Goal: Navigation & Orientation: Find specific page/section

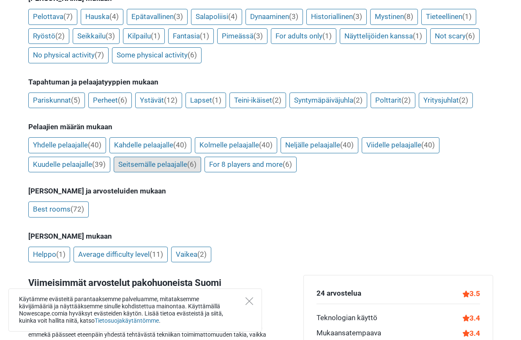
scroll to position [169, 0]
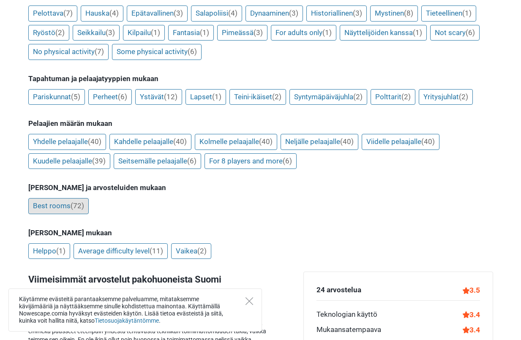
click at [75, 208] on span "(72)" at bounding box center [78, 205] width 14 height 8
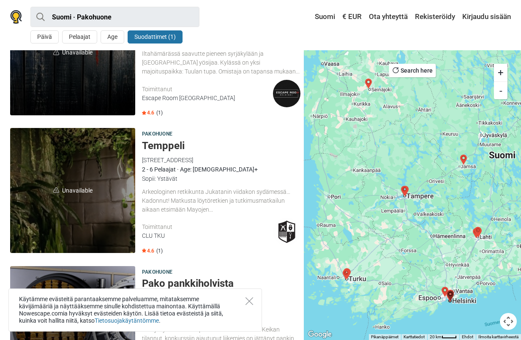
scroll to position [634, 0]
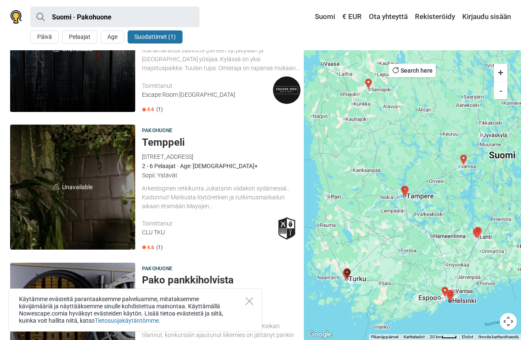
drag, startPoint x: 163, startPoint y: 145, endPoint x: 188, endPoint y: 132, distance: 28.2
click at [188, 132] on div "Pakohuone" at bounding box center [221, 130] width 158 height 9
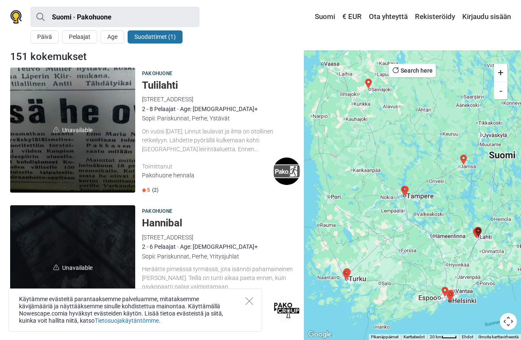
scroll to position [0, 0]
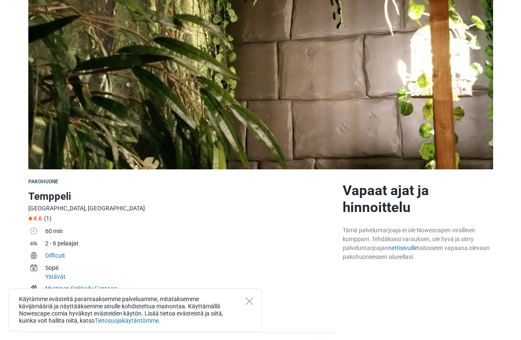
scroll to position [127, 0]
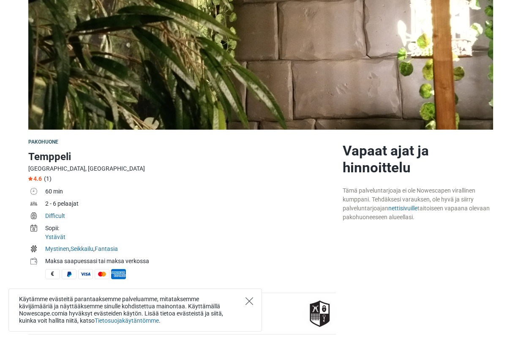
click at [248, 298] on icon "Close" at bounding box center [249, 301] width 8 height 8
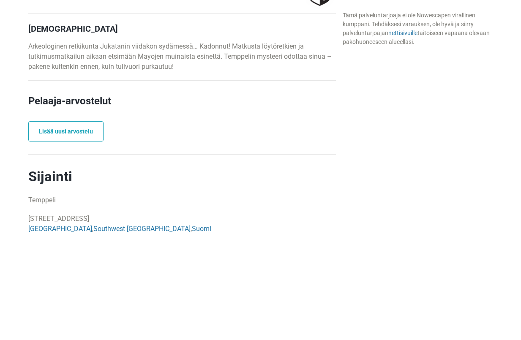
scroll to position [465, 0]
